Goal: Transaction & Acquisition: Purchase product/service

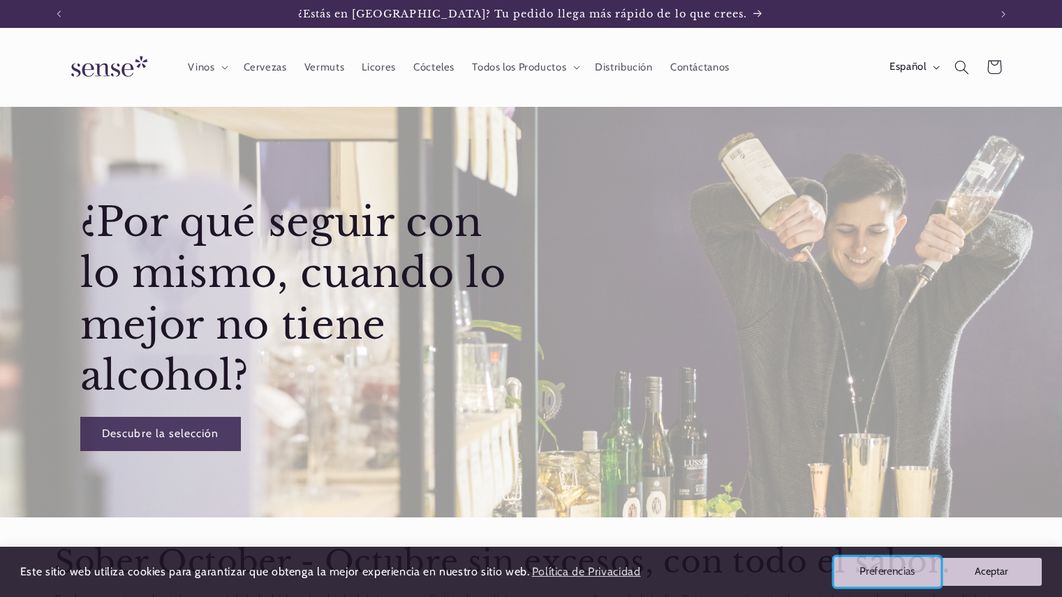
click at [883, 570] on button "Preferencias" at bounding box center [888, 571] width 107 height 29
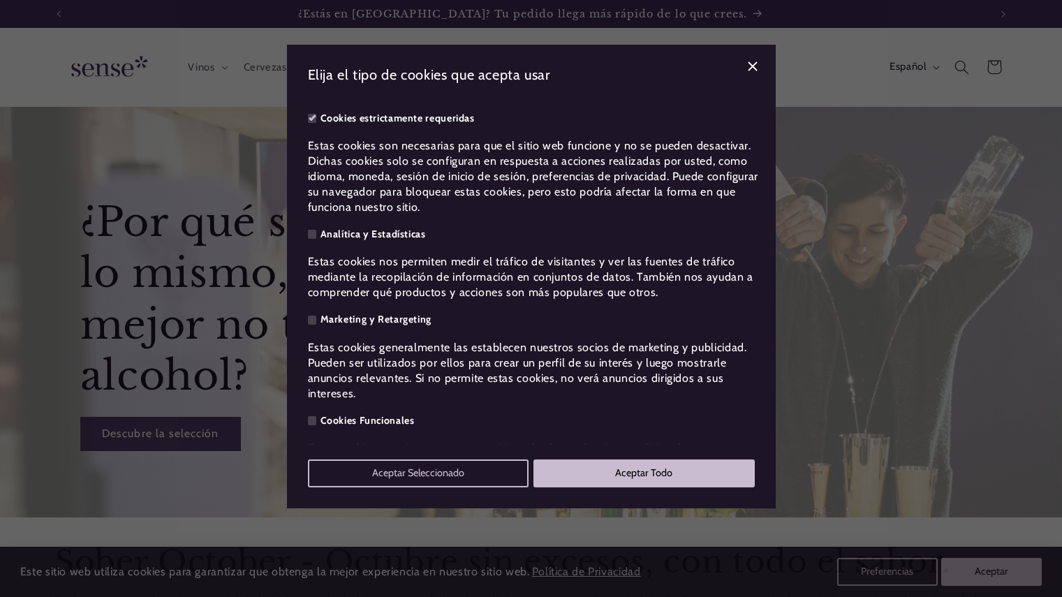
scroll to position [82, 0]
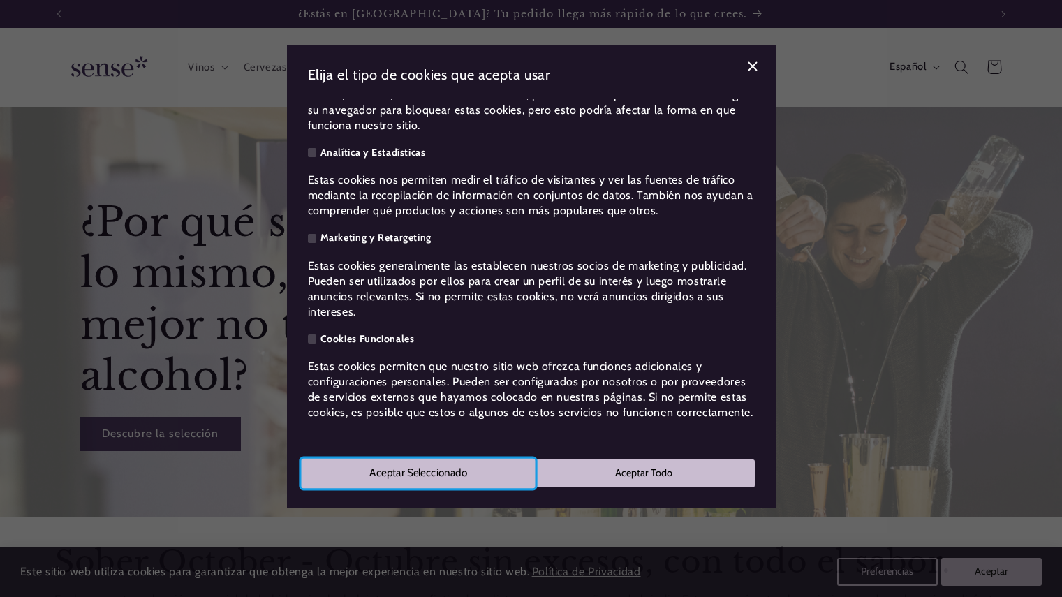
click at [414, 468] on button "Aceptar Seleccionado" at bounding box center [418, 472] width 234 height 29
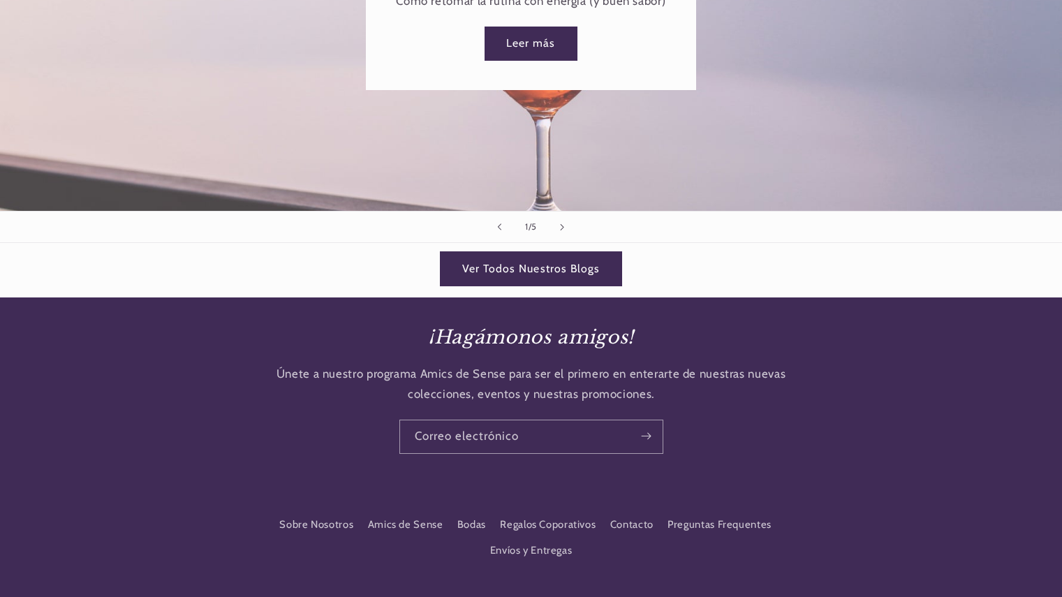
scroll to position [0, 0]
click at [745, 525] on link "Preguntas Frequentes" at bounding box center [720, 525] width 104 height 25
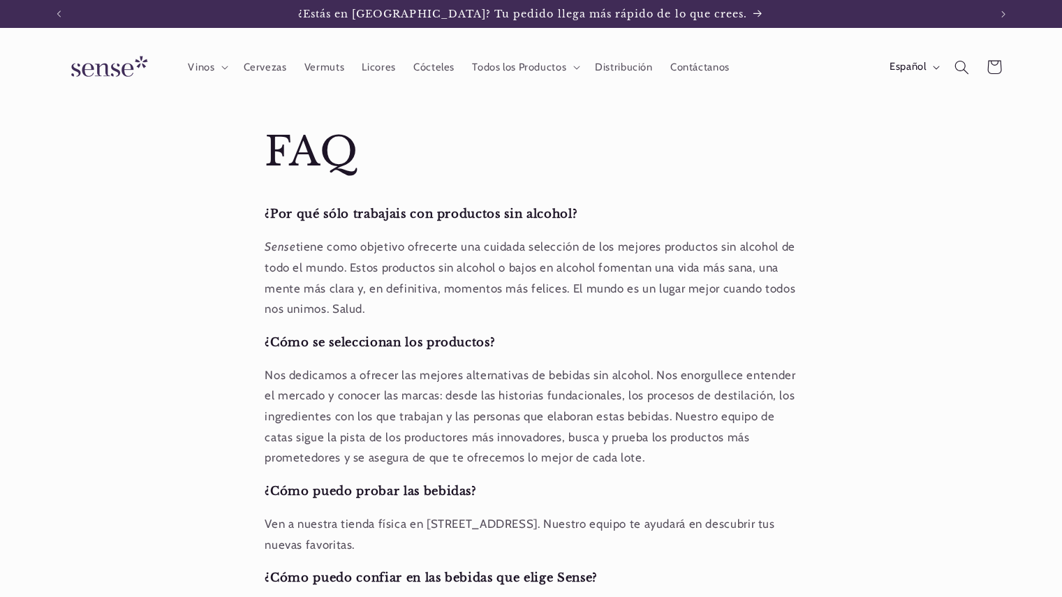
click at [117, 75] on img at bounding box center [106, 67] width 105 height 40
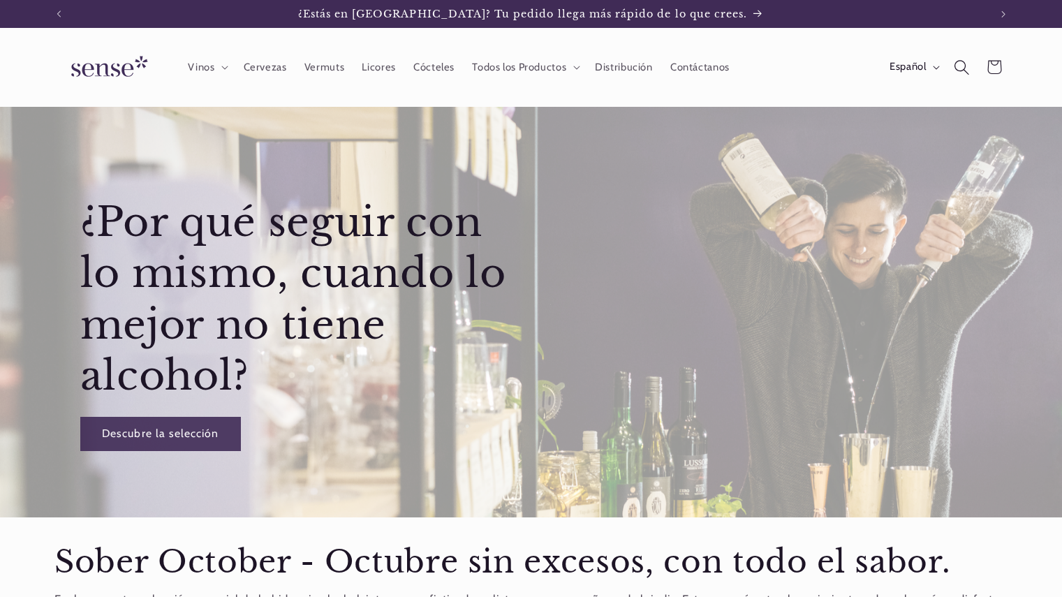
click at [957, 66] on icon "Búsqueda" at bounding box center [962, 66] width 15 height 15
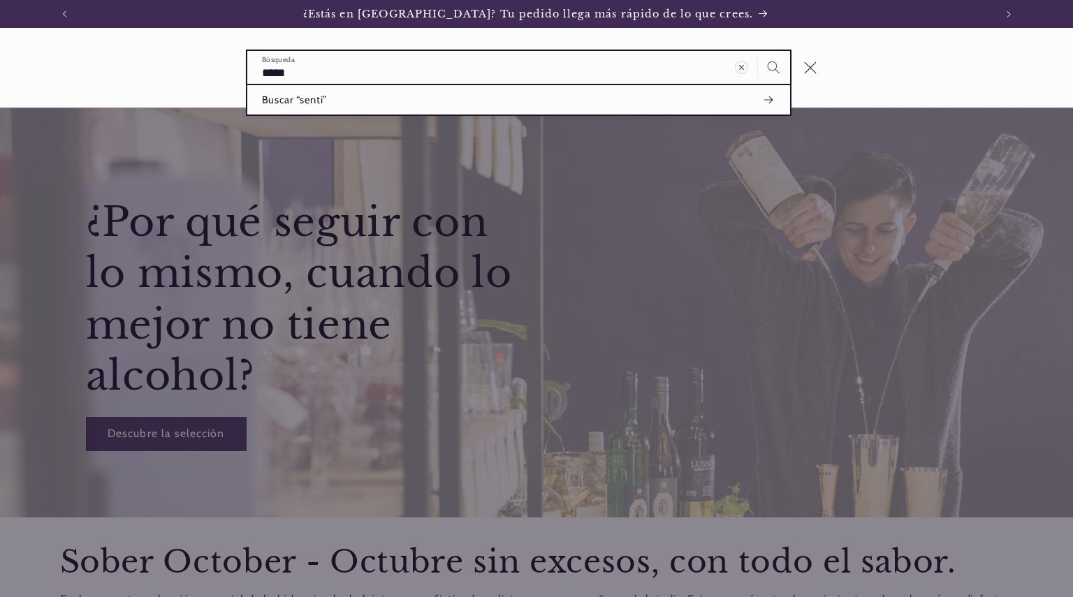
drag, startPoint x: 1037, startPoint y: 9, endPoint x: 446, endPoint y: 71, distance: 594.7
click at [446, 71] on input "*****" at bounding box center [518, 67] width 543 height 33
type input "******"
click at [758, 51] on button "Búsqueda" at bounding box center [774, 67] width 32 height 32
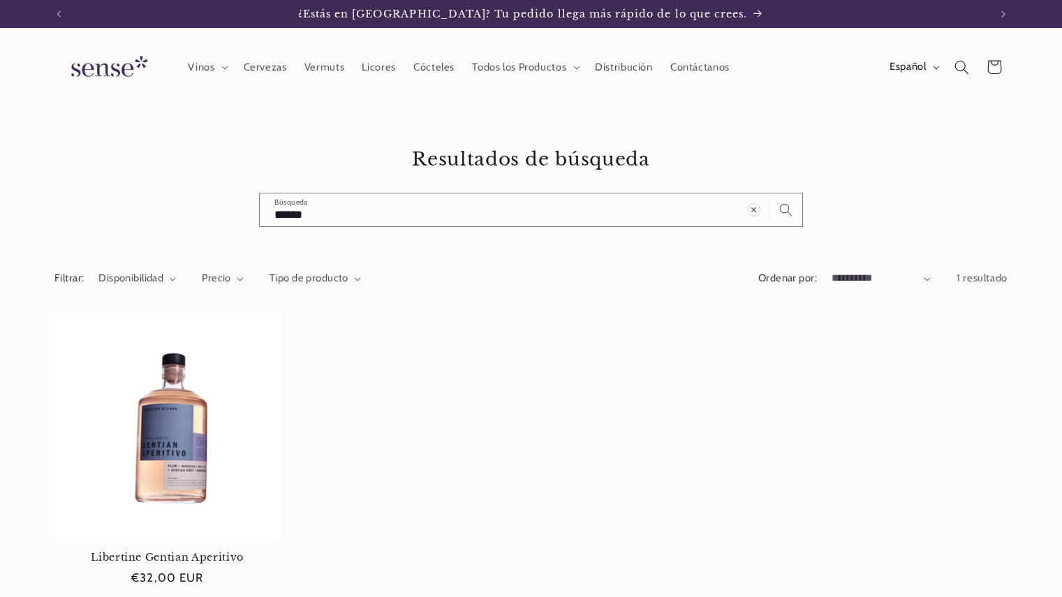
click at [102, 68] on img at bounding box center [106, 67] width 105 height 40
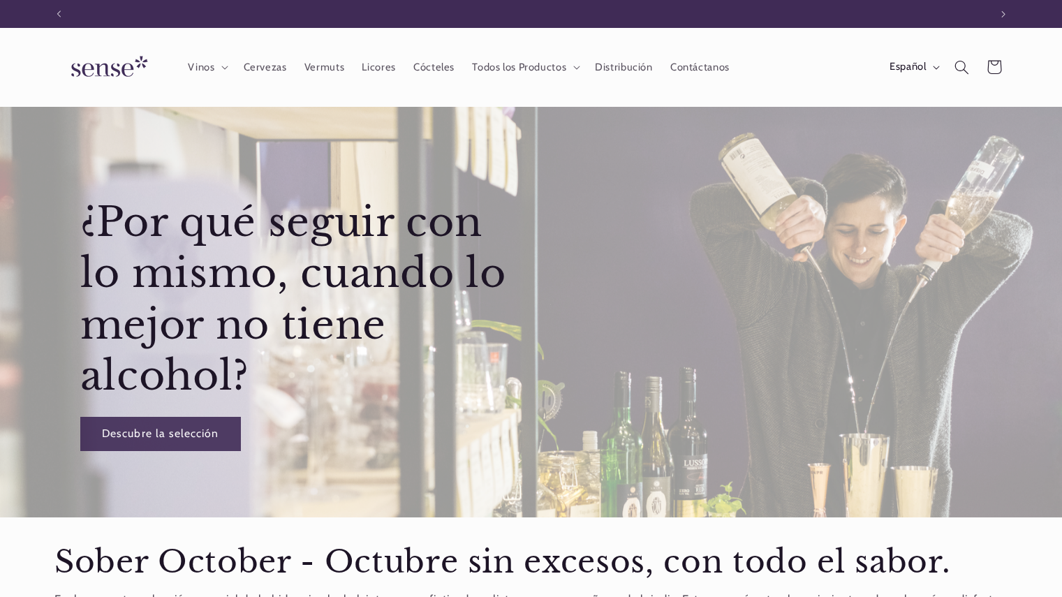
scroll to position [0, 930]
